Goal: Find specific page/section: Find specific page/section

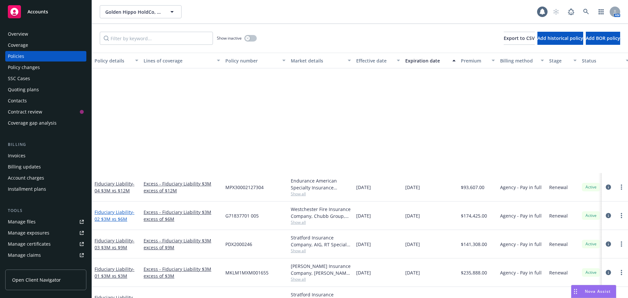
scroll to position [131, 0]
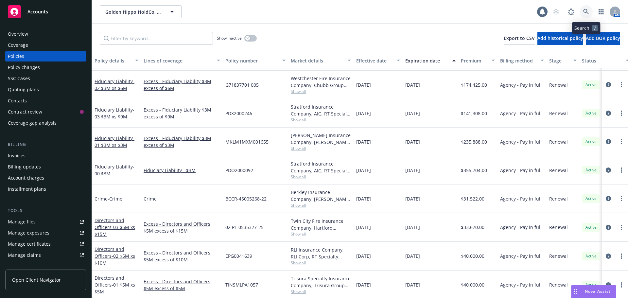
click at [584, 11] on icon at bounding box center [586, 12] width 6 height 6
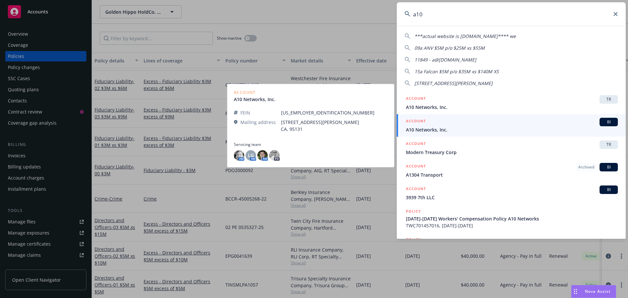
type input "a10"
click at [431, 130] on span "A10 Networks, Inc." at bounding box center [512, 129] width 212 height 7
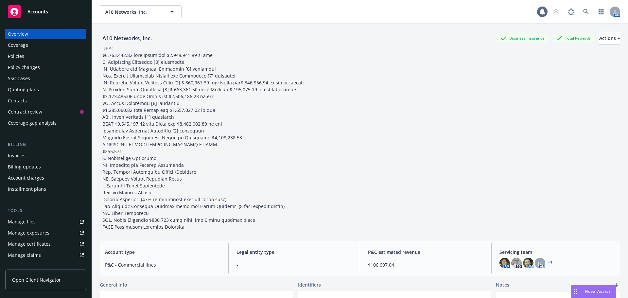
click at [16, 56] on div "Policies" at bounding box center [16, 56] width 16 height 10
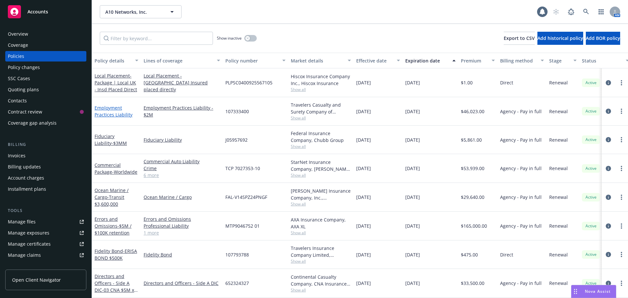
click at [114, 110] on link "Employment Practices Liability" at bounding box center [114, 111] width 38 height 13
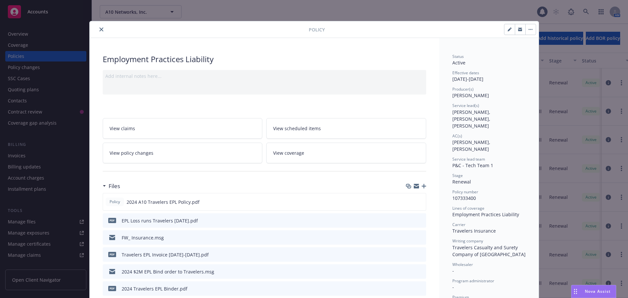
click at [99, 30] on icon "close" at bounding box center [101, 29] width 4 height 4
